Goal: Find specific page/section: Find specific page/section

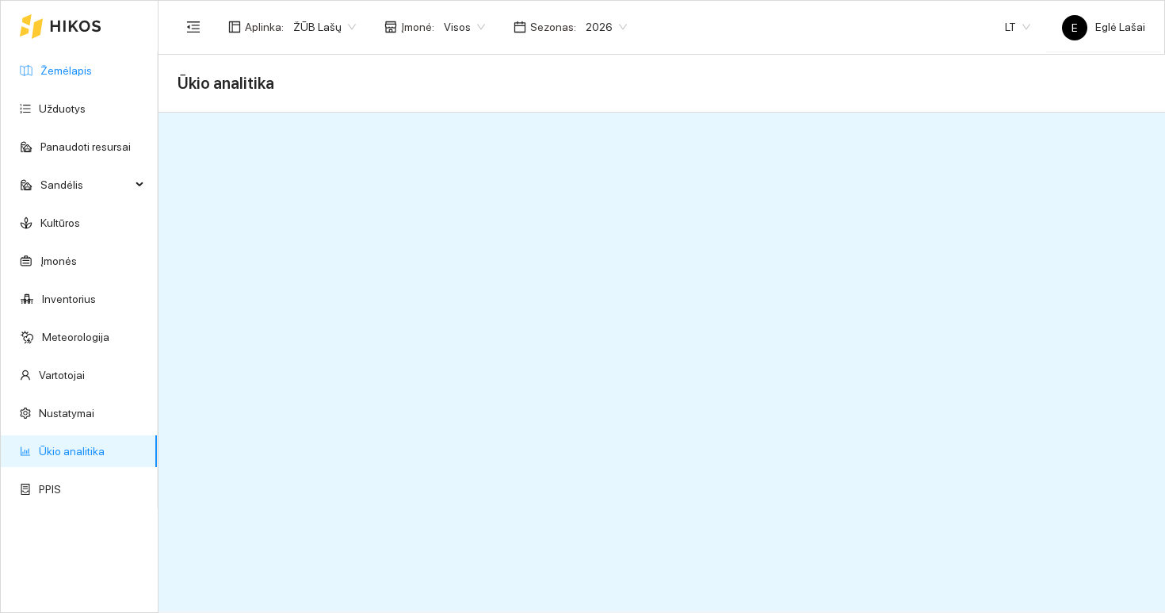
click at [53, 71] on link "Žemėlapis" at bounding box center [66, 70] width 52 height 13
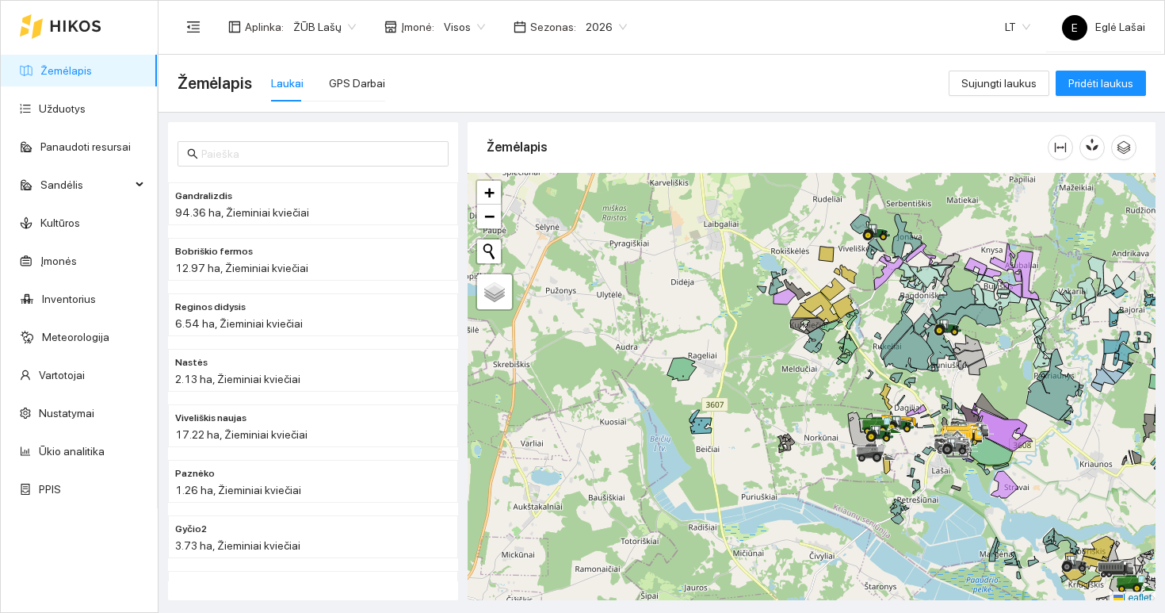
click at [40, 73] on link "Žemėlapis" at bounding box center [66, 70] width 52 height 13
click at [407, 86] on div "Žemėlapis Laukai GPS Darbai" at bounding box center [563, 83] width 771 height 51
click at [359, 76] on div "GPS Darbai" at bounding box center [357, 83] width 56 height 17
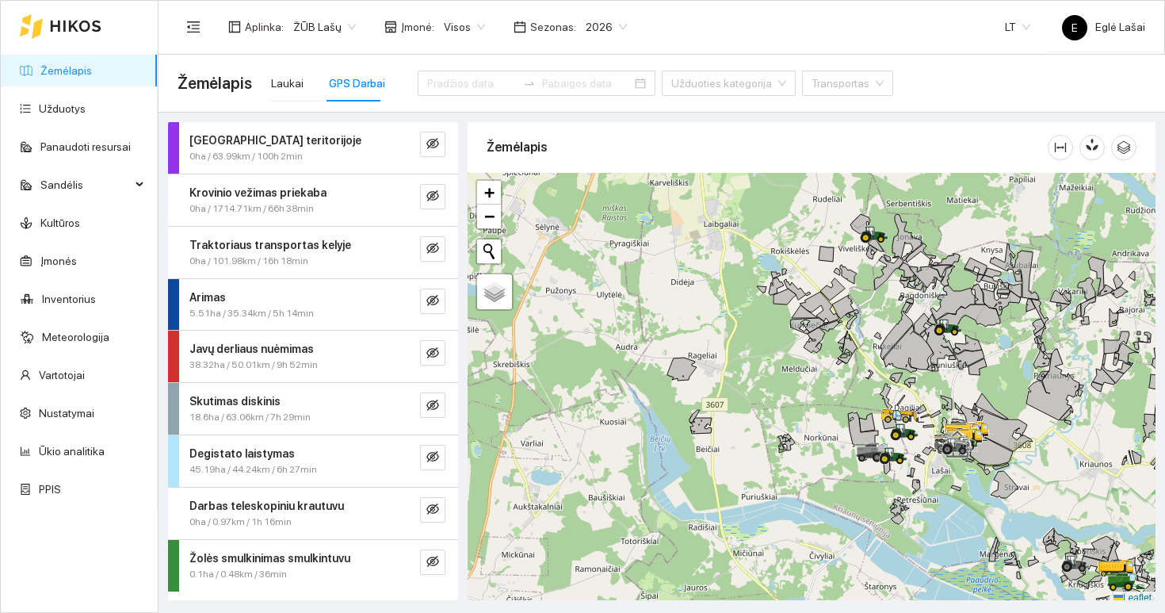
click at [602, 25] on span "2026" at bounding box center [606, 27] width 41 height 24
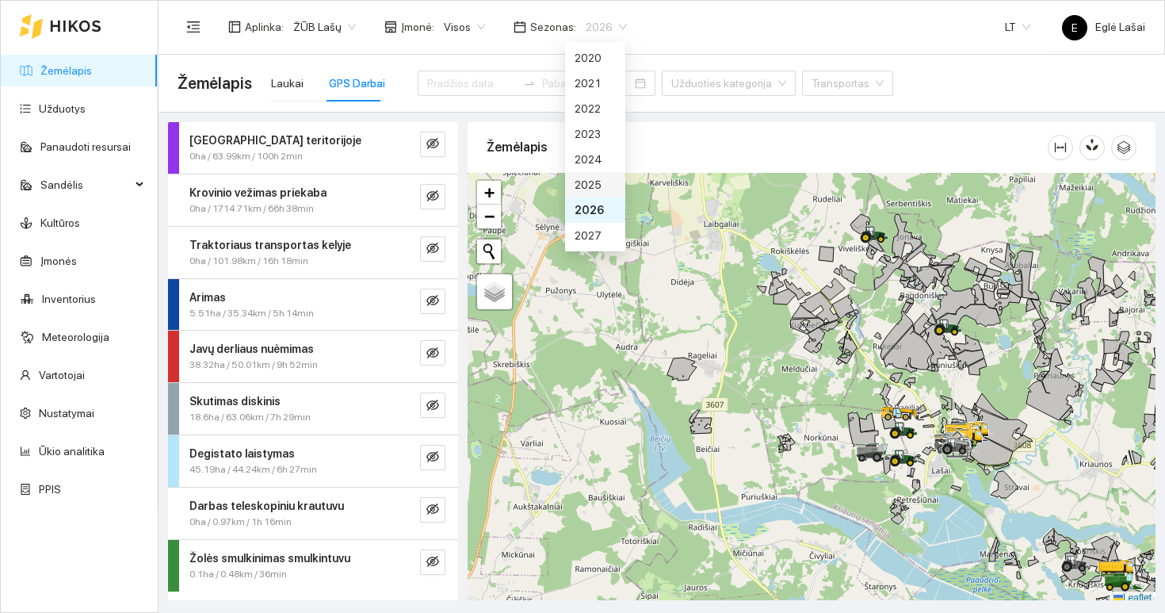
click at [589, 184] on div "2025" at bounding box center [595, 184] width 41 height 17
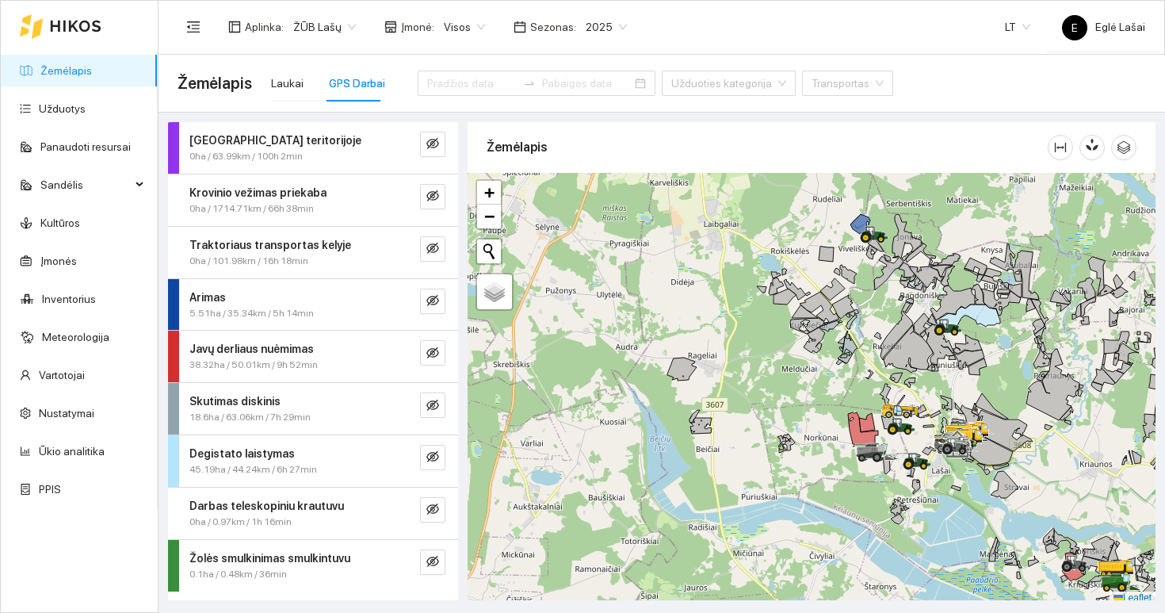
scroll to position [5, 0]
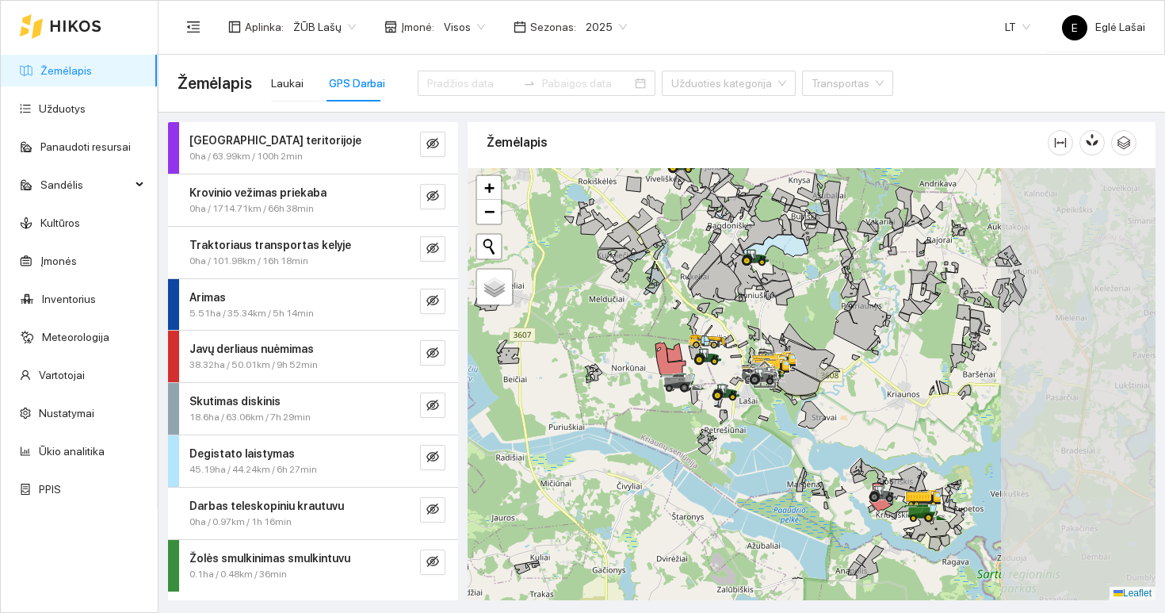
drag, startPoint x: 839, startPoint y: 507, endPoint x: 635, endPoint y: 434, distance: 216.4
click at [635, 434] on div at bounding box center [812, 384] width 688 height 432
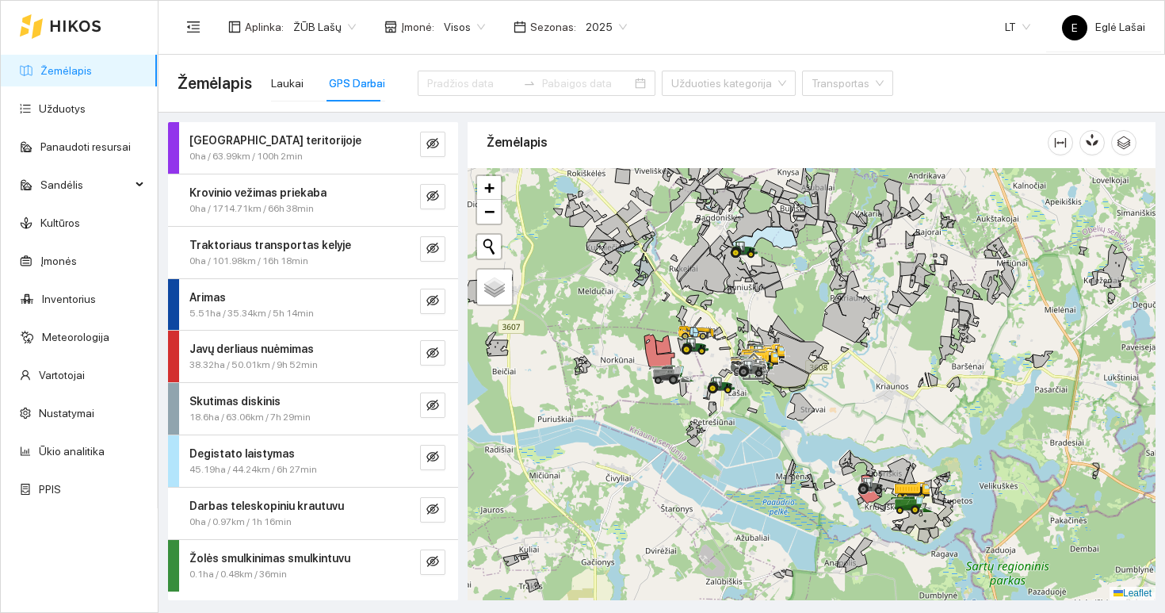
click at [763, 430] on div at bounding box center [812, 384] width 688 height 432
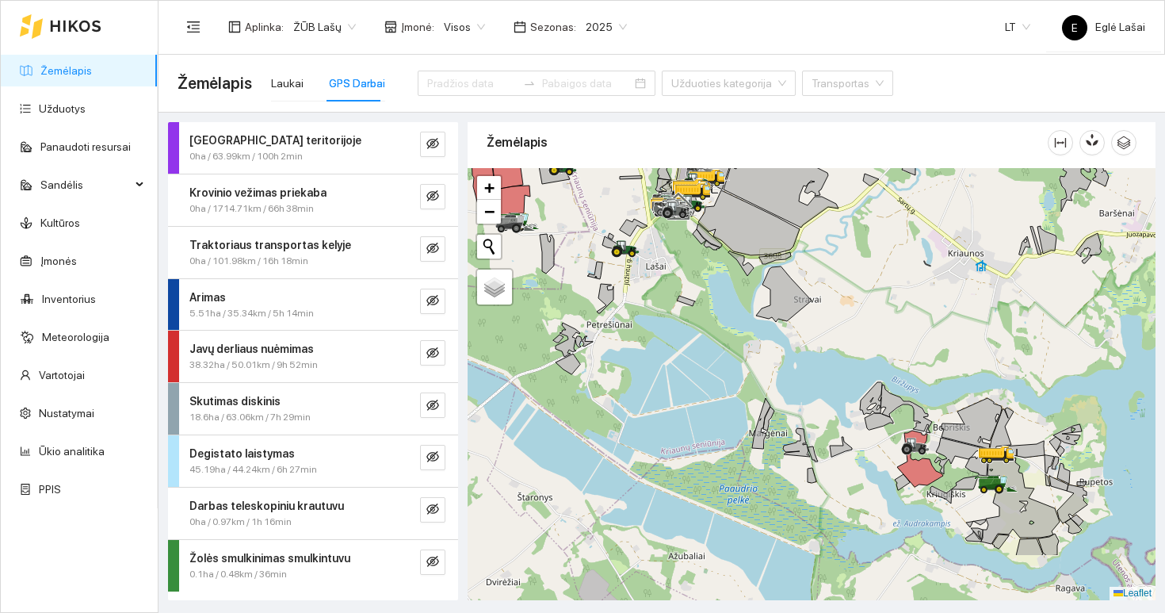
drag, startPoint x: 951, startPoint y: 588, endPoint x: 881, endPoint y: 472, distance: 136.2
click at [881, 472] on div at bounding box center [812, 384] width 688 height 432
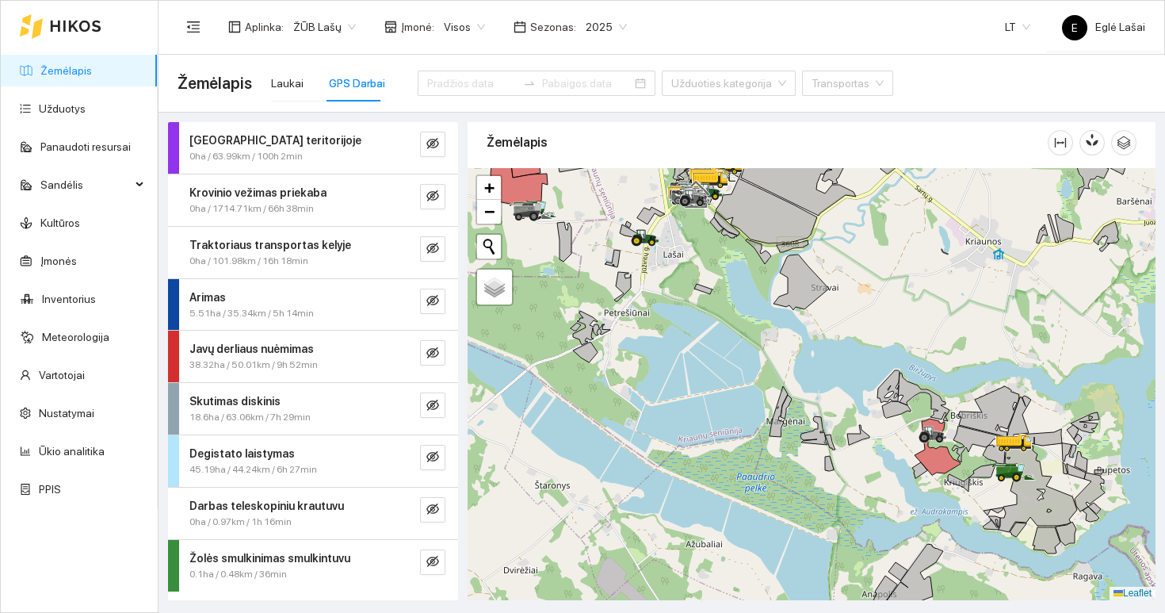
drag, startPoint x: 696, startPoint y: 306, endPoint x: 792, endPoint y: 376, distance: 118.6
click at [792, 376] on div at bounding box center [812, 384] width 688 height 432
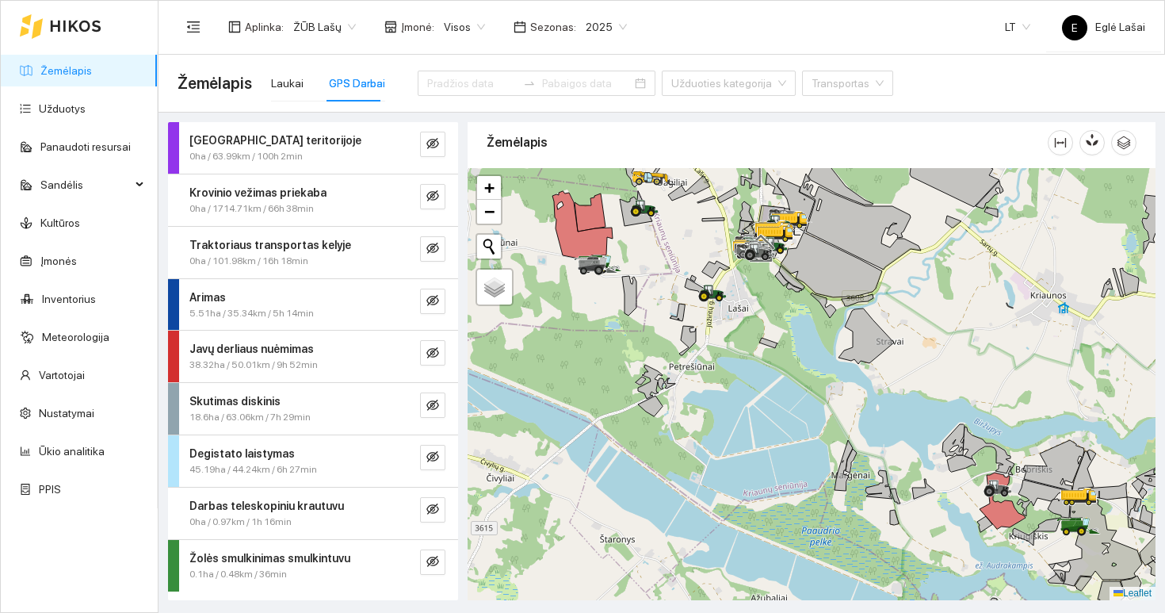
click at [582, 293] on div at bounding box center [812, 384] width 688 height 432
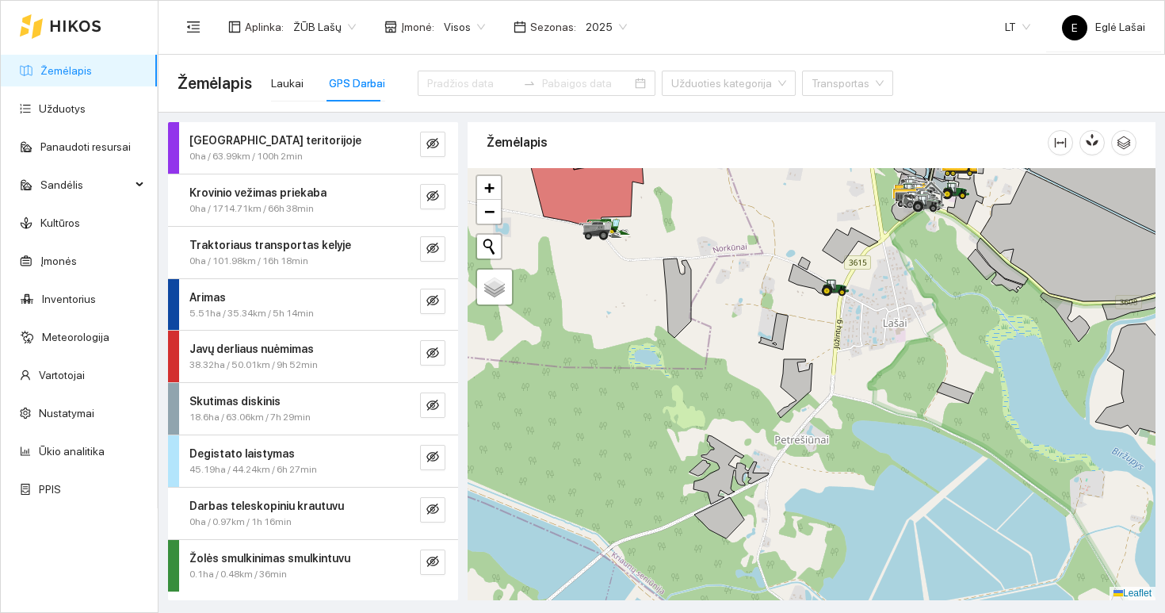
click at [582, 293] on div at bounding box center [812, 384] width 688 height 432
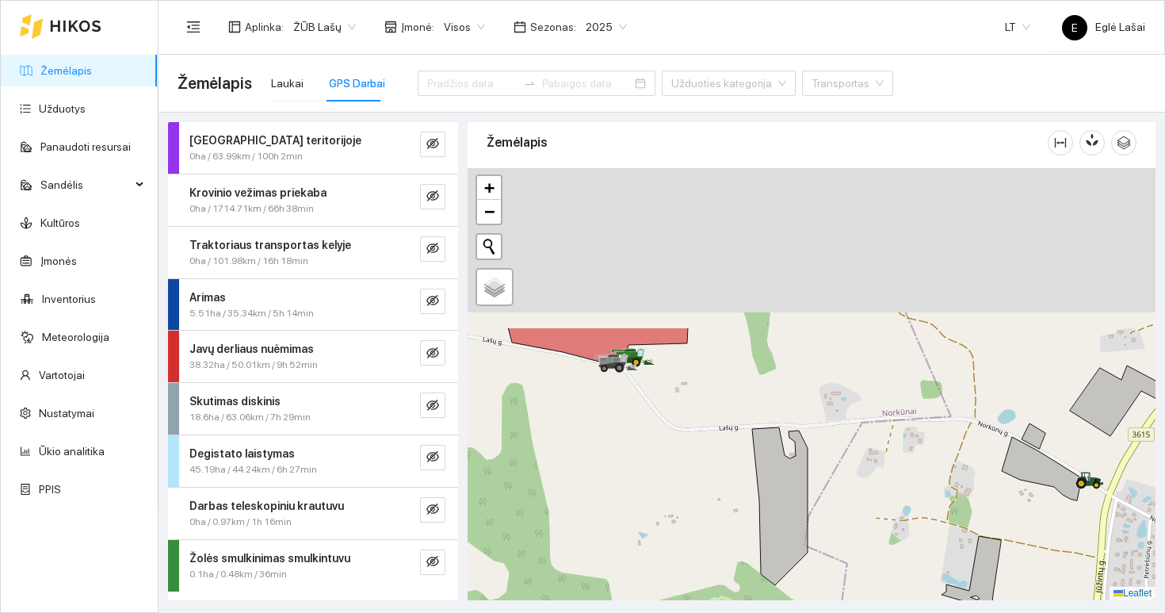
drag, startPoint x: 598, startPoint y: 244, endPoint x: 606, endPoint y: 447, distance: 203.1
click at [606, 447] on div at bounding box center [812, 384] width 688 height 432
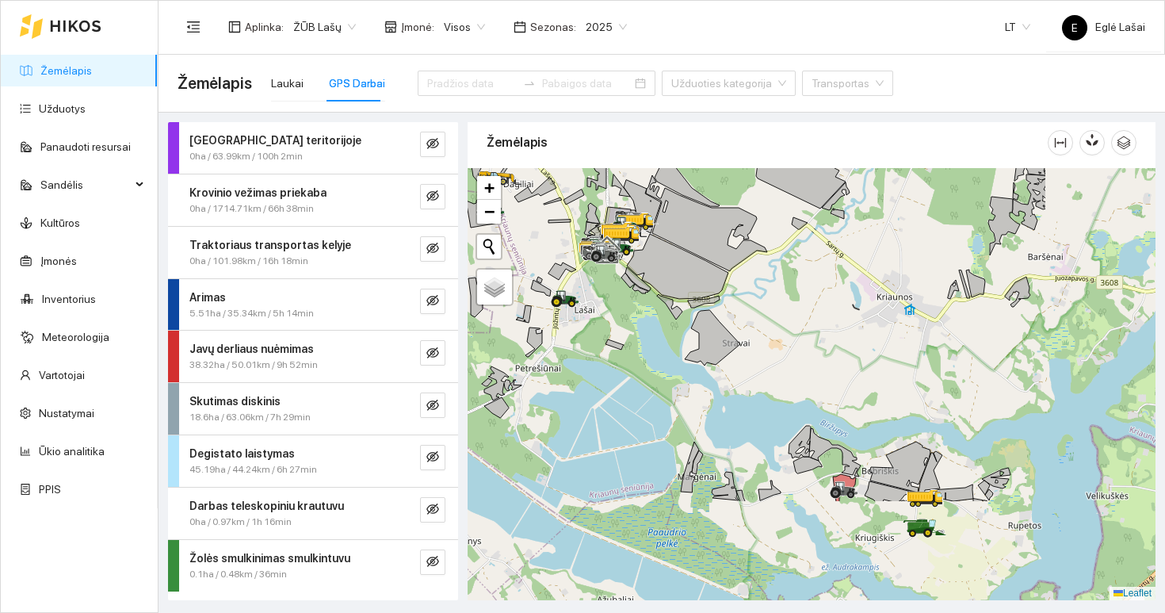
drag, startPoint x: 831, startPoint y: 494, endPoint x: 645, endPoint y: 336, distance: 243.5
click at [645, 338] on div at bounding box center [812, 384] width 688 height 432
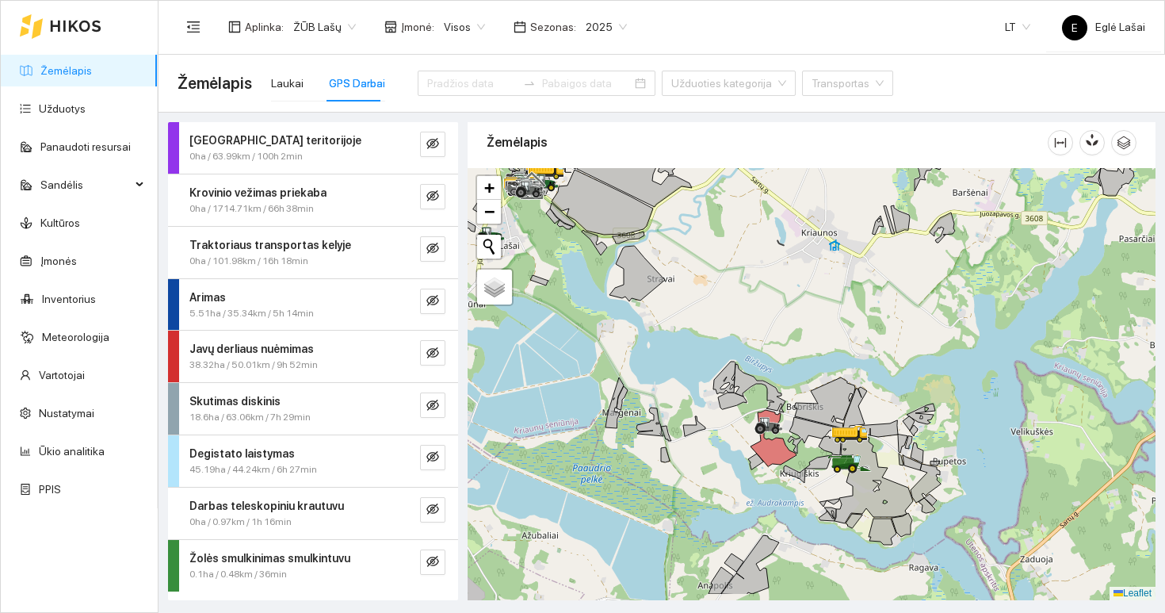
drag, startPoint x: 803, startPoint y: 462, endPoint x: 674, endPoint y: 380, distance: 153.3
click at [674, 381] on div at bounding box center [812, 384] width 688 height 432
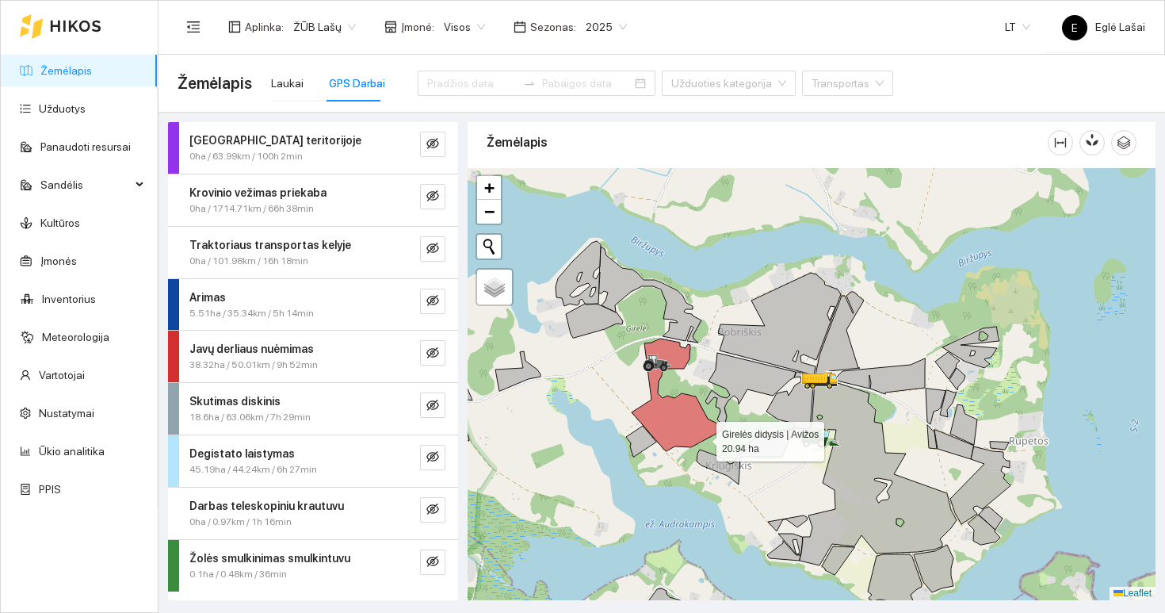
drag, startPoint x: 825, startPoint y: 438, endPoint x: 680, endPoint y: 436, distance: 145.1
click at [680, 436] on div at bounding box center [812, 384] width 688 height 432
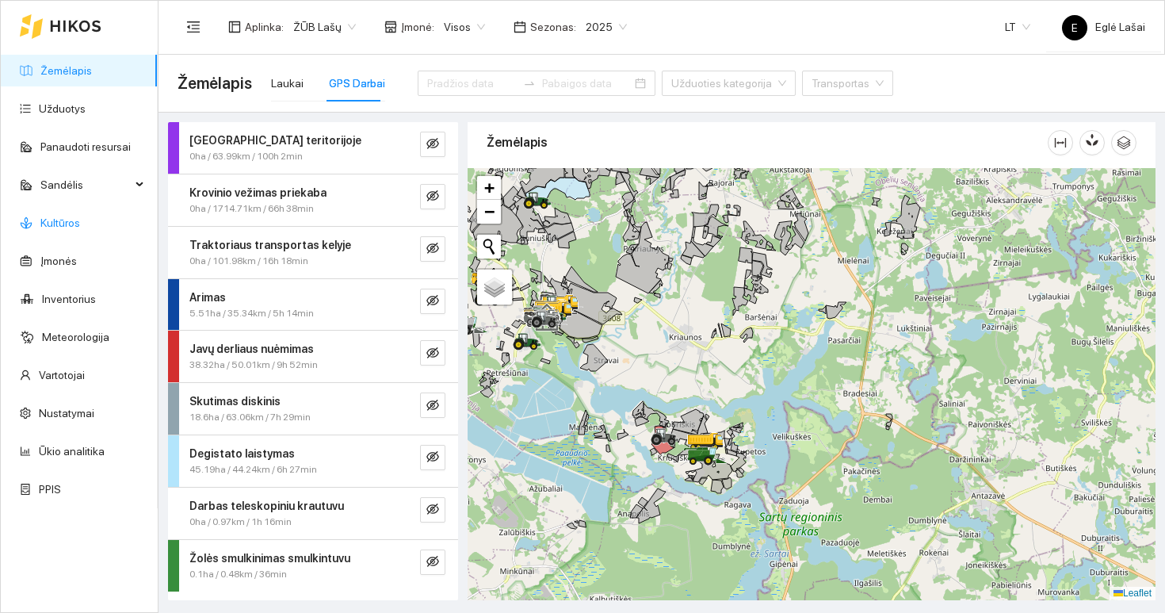
click at [40, 224] on link "Kultūros" at bounding box center [60, 222] width 40 height 13
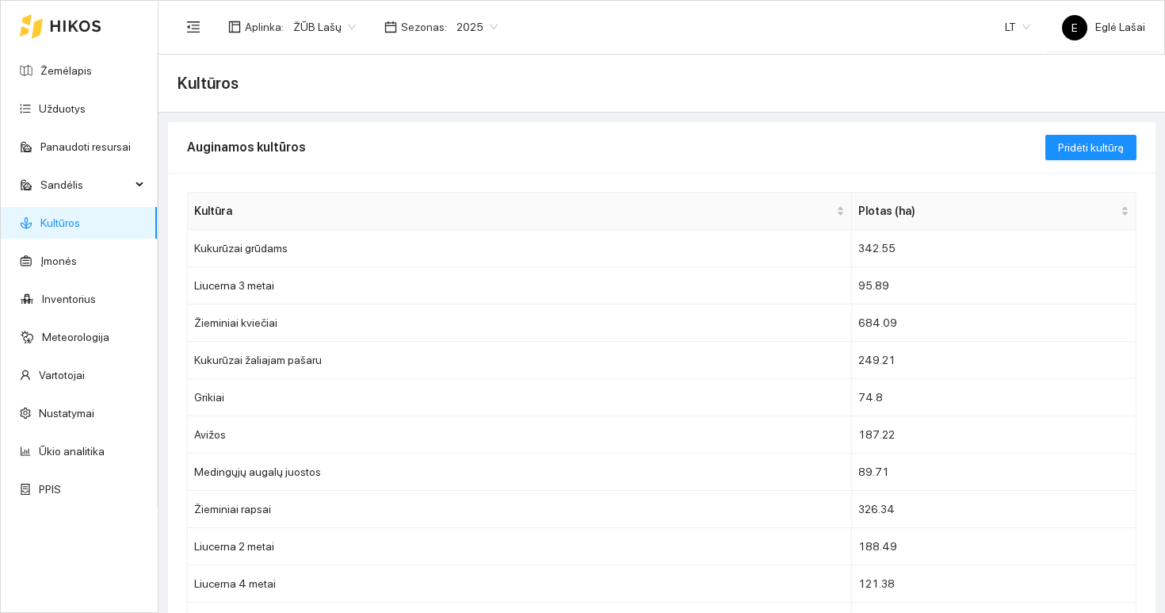
click at [463, 25] on span "2025" at bounding box center [477, 27] width 41 height 24
click at [460, 201] on div "2026" at bounding box center [469, 209] width 60 height 25
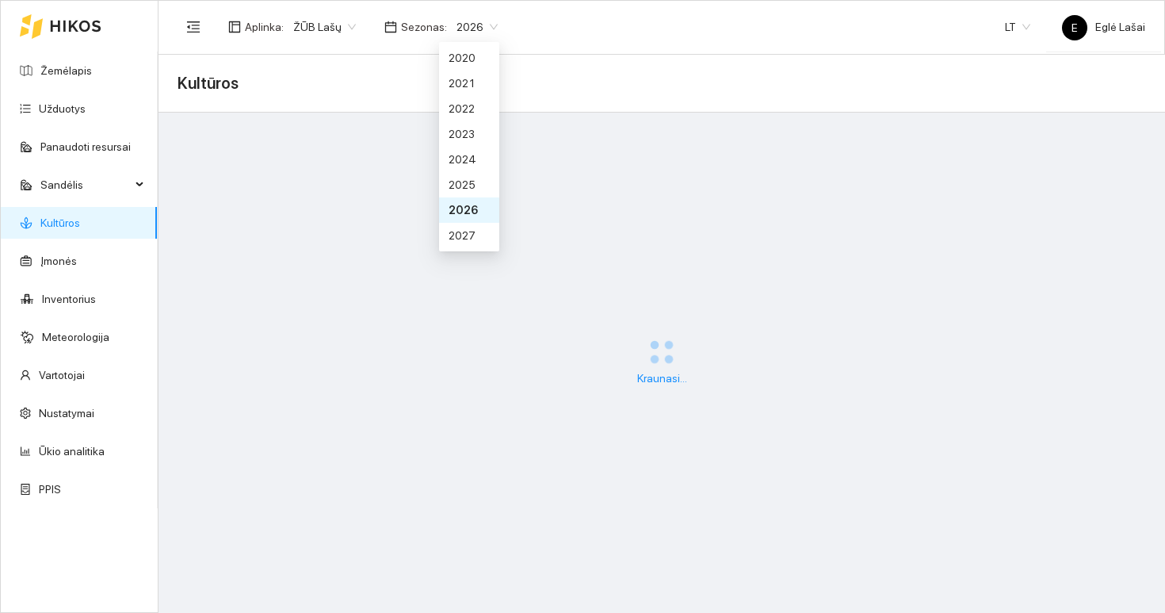
click at [460, 201] on div "Kraunasi..." at bounding box center [662, 363] width 1007 height 500
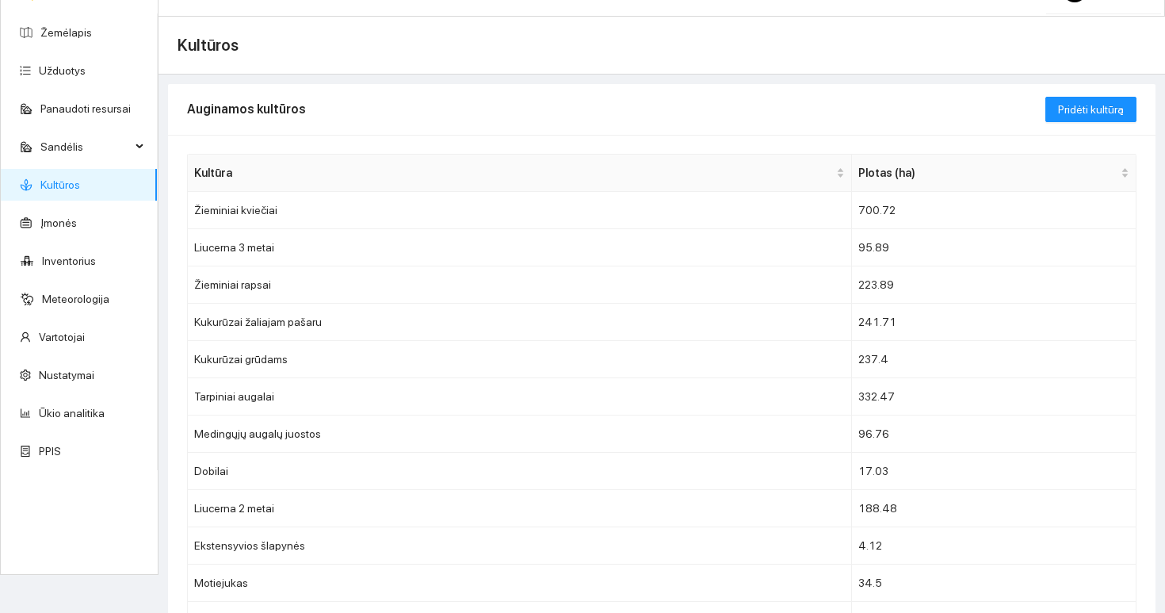
scroll to position [39, 0]
click at [453, 201] on td "Žieminiai kviečiai" at bounding box center [520, 209] width 664 height 37
